Goal: Navigation & Orientation: Find specific page/section

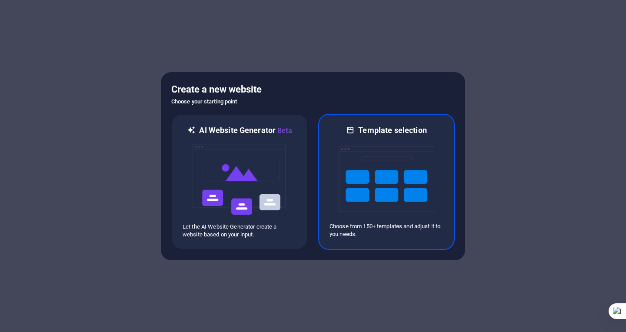
click at [382, 175] on img at bounding box center [387, 179] width 96 height 87
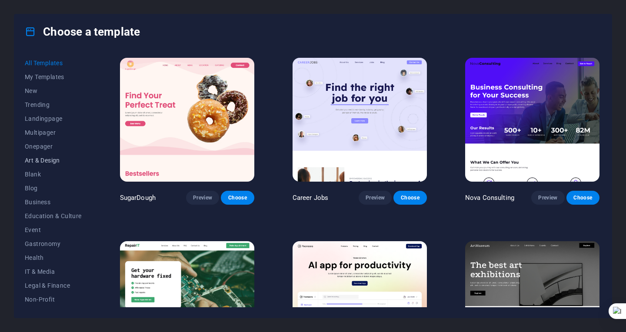
scroll to position [9, 0]
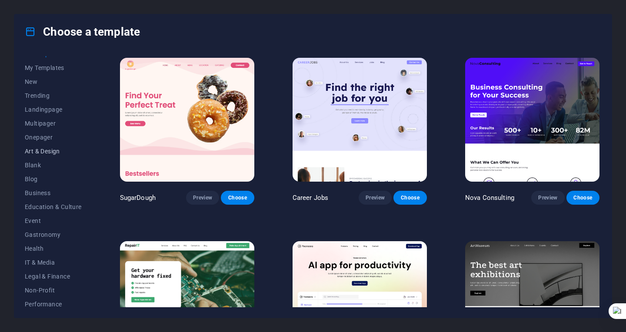
click at [47, 152] on span "Art & Design" at bounding box center [53, 151] width 57 height 7
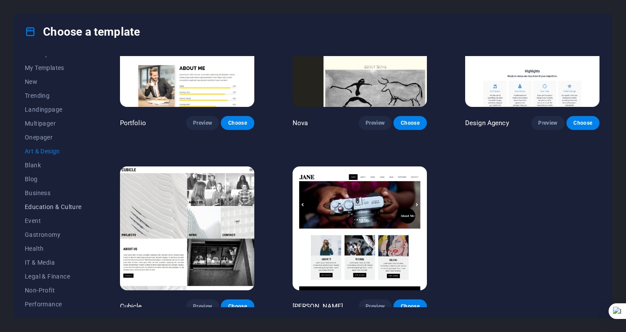
scroll to position [97, 0]
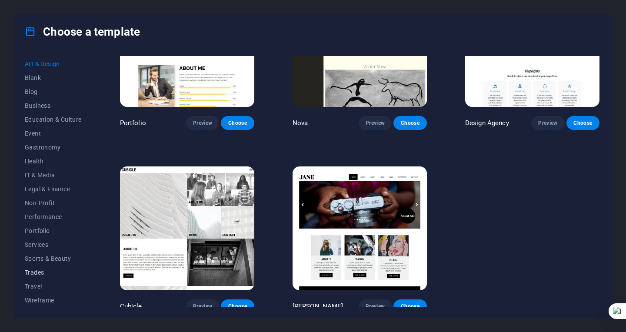
click at [37, 271] on span "Trades" at bounding box center [53, 272] width 57 height 7
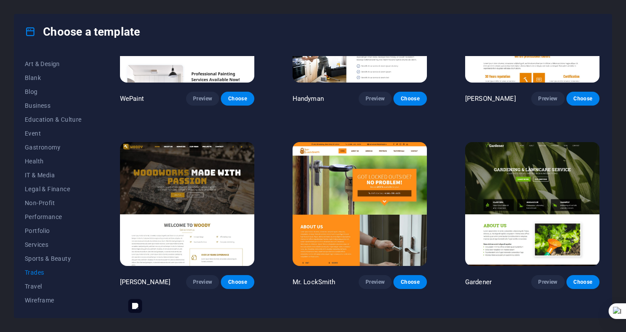
scroll to position [0, 0]
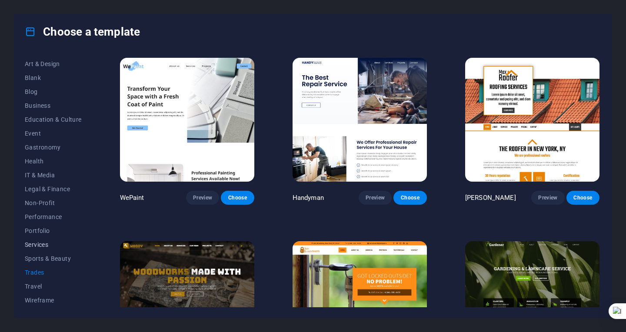
click at [42, 244] on span "Services" at bounding box center [53, 244] width 57 height 7
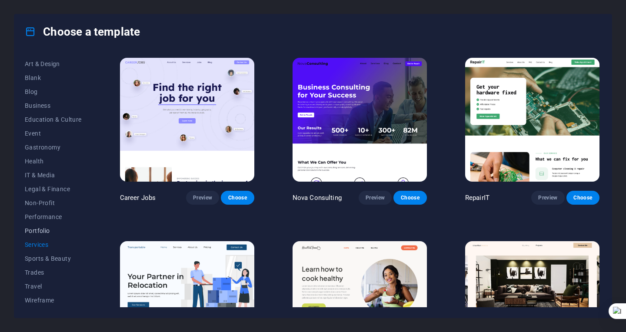
click at [41, 230] on span "Portfolio" at bounding box center [53, 230] width 57 height 7
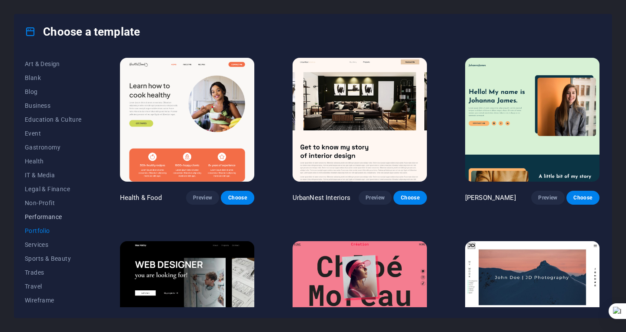
click at [47, 217] on span "Performance" at bounding box center [53, 216] width 57 height 7
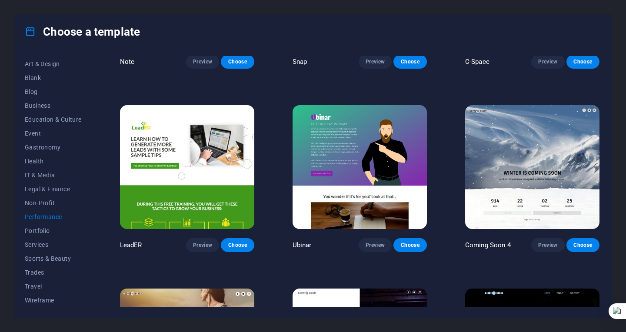
scroll to position [807, 0]
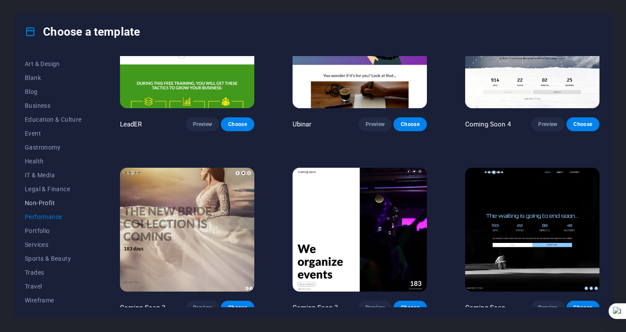
click at [43, 203] on span "Non-Profit" at bounding box center [53, 203] width 57 height 7
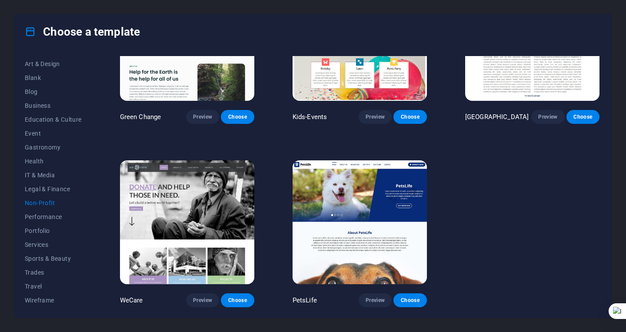
scroll to position [0, 0]
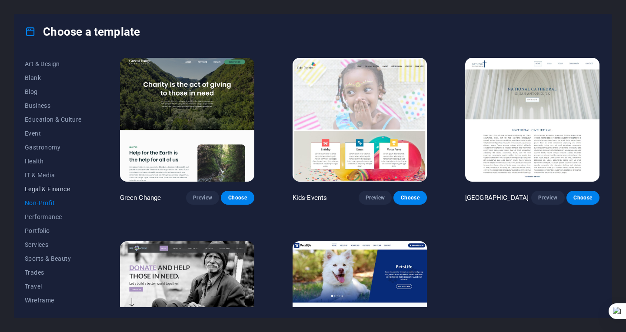
click at [56, 186] on span "Legal & Finance" at bounding box center [53, 189] width 57 height 7
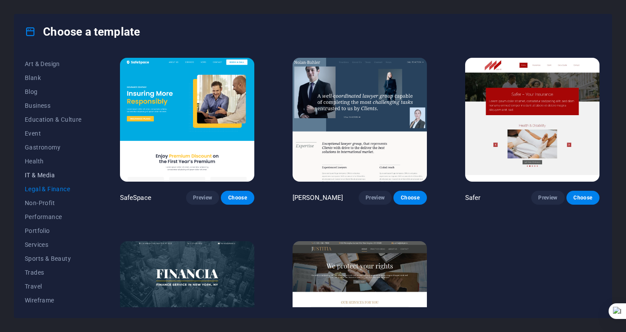
click at [44, 176] on span "IT & Media" at bounding box center [53, 175] width 57 height 7
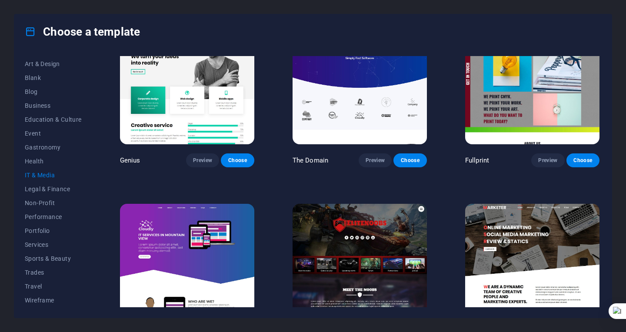
scroll to position [443, 0]
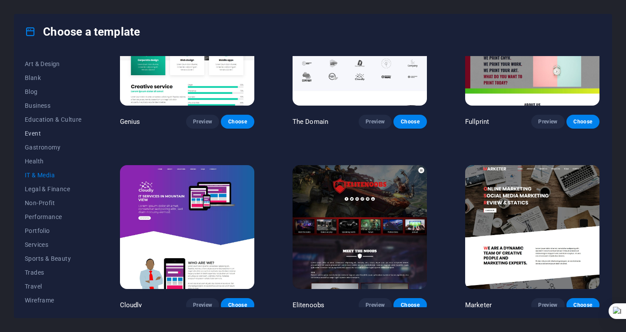
click at [32, 131] on span "Event" at bounding box center [53, 133] width 57 height 7
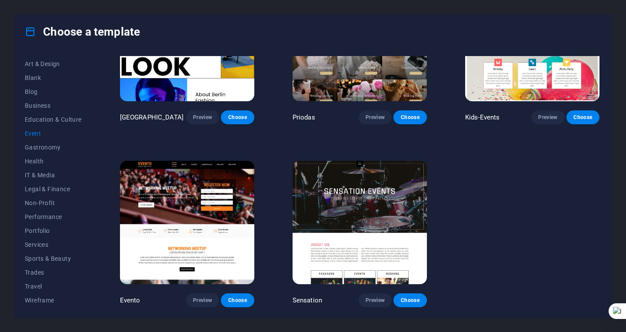
scroll to position [260, 0]
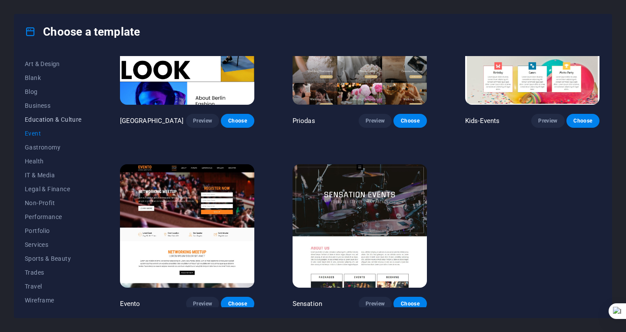
click at [58, 121] on span "Education & Culture" at bounding box center [53, 119] width 57 height 7
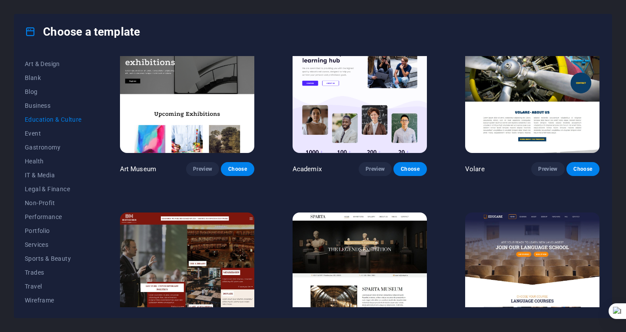
scroll to position [27, 0]
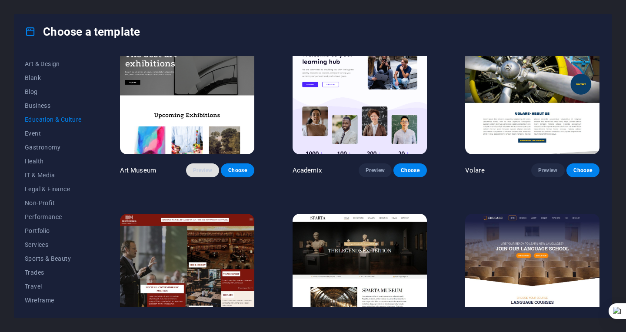
click at [202, 169] on span "Preview" at bounding box center [202, 170] width 19 height 7
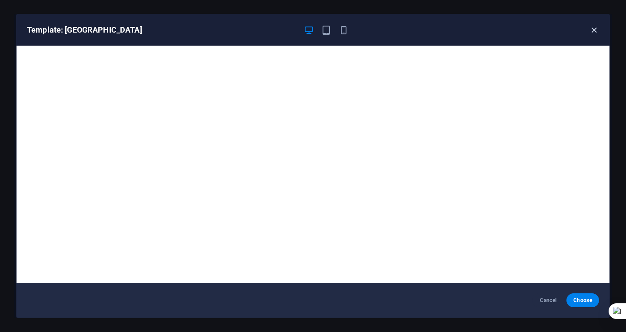
click at [595, 27] on icon "button" at bounding box center [594, 30] width 10 height 10
